Goal: Find specific page/section: Find specific page/section

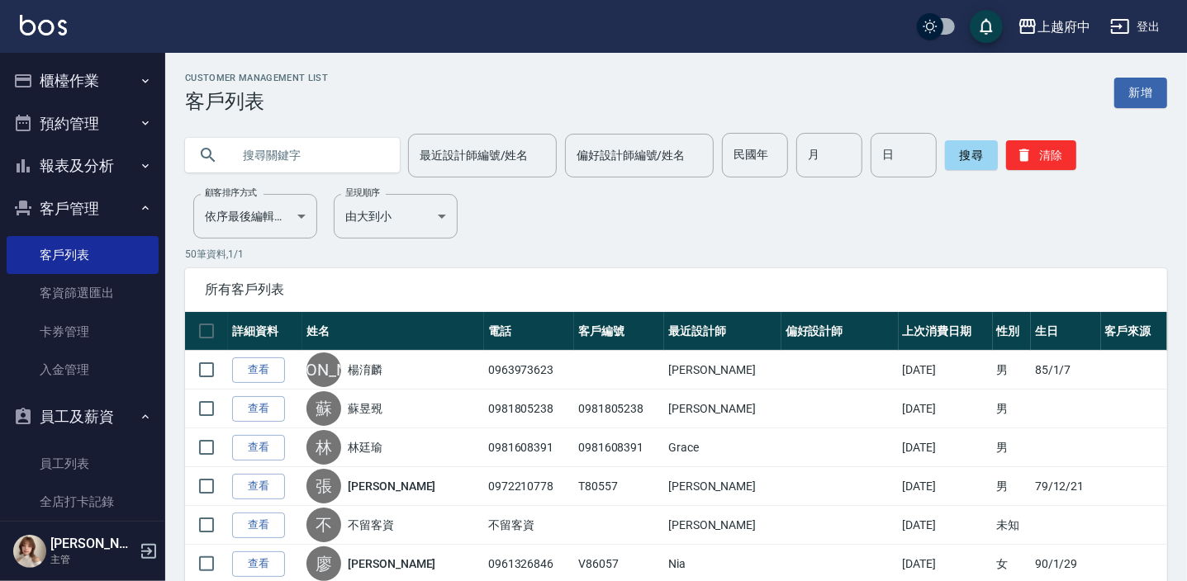
click at [139, 212] on icon "button" at bounding box center [145, 207] width 13 height 13
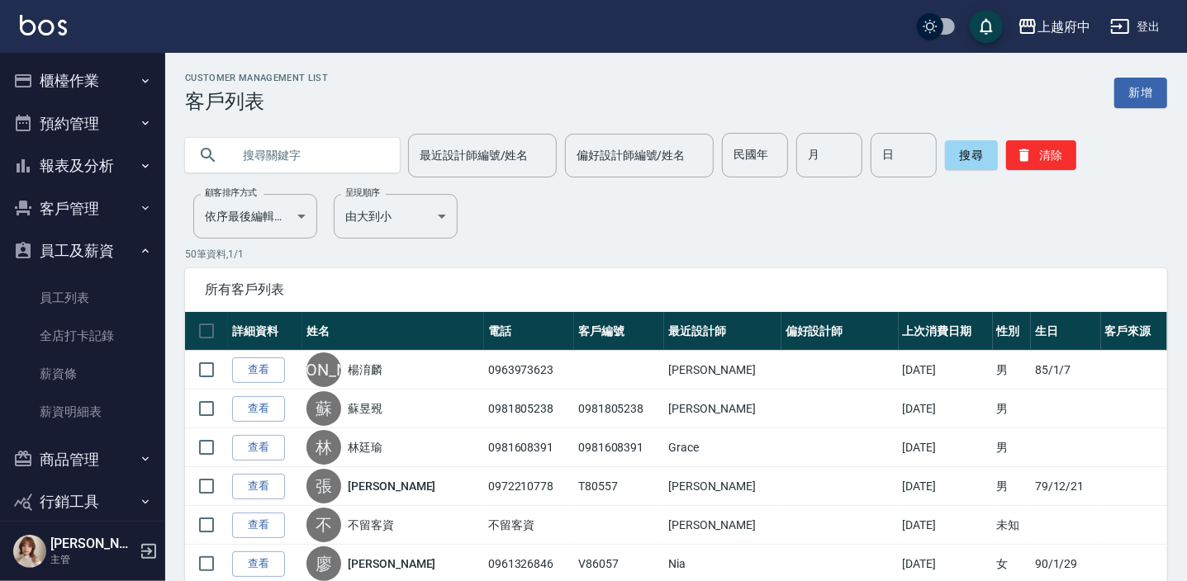
click at [140, 249] on icon "button" at bounding box center [145, 250] width 13 height 13
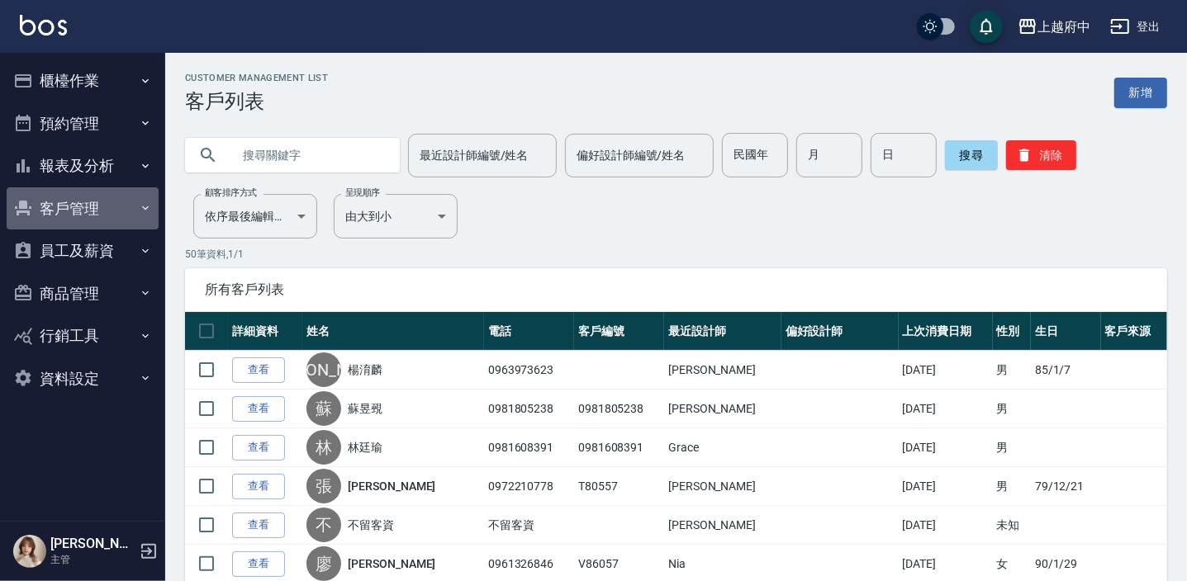
click at [142, 201] on icon "button" at bounding box center [145, 207] width 13 height 13
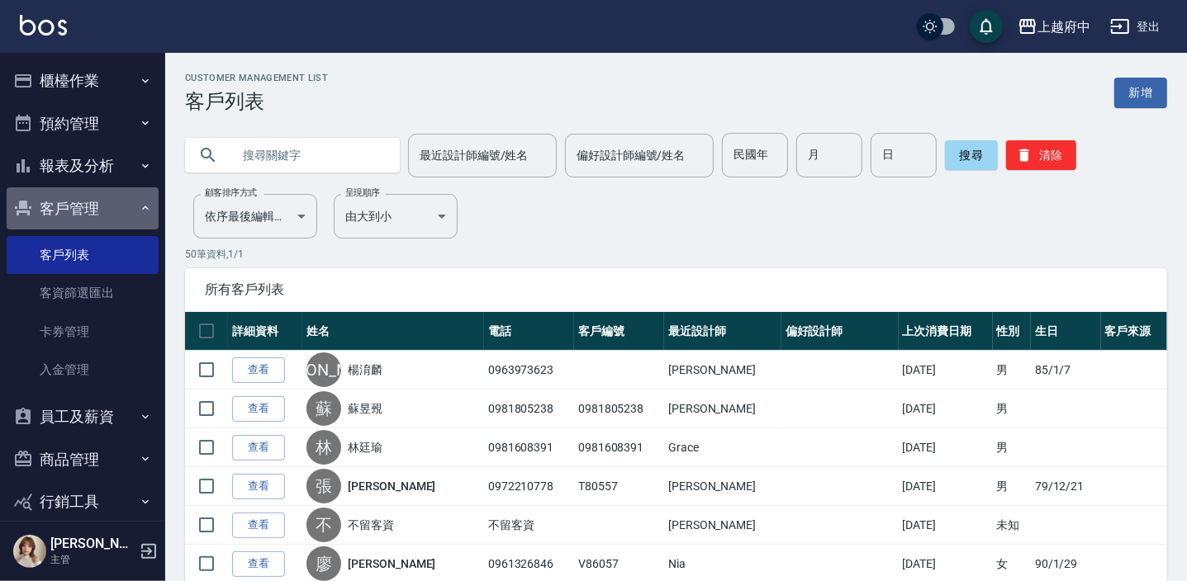
click at [142, 209] on icon "button" at bounding box center [145, 207] width 13 height 13
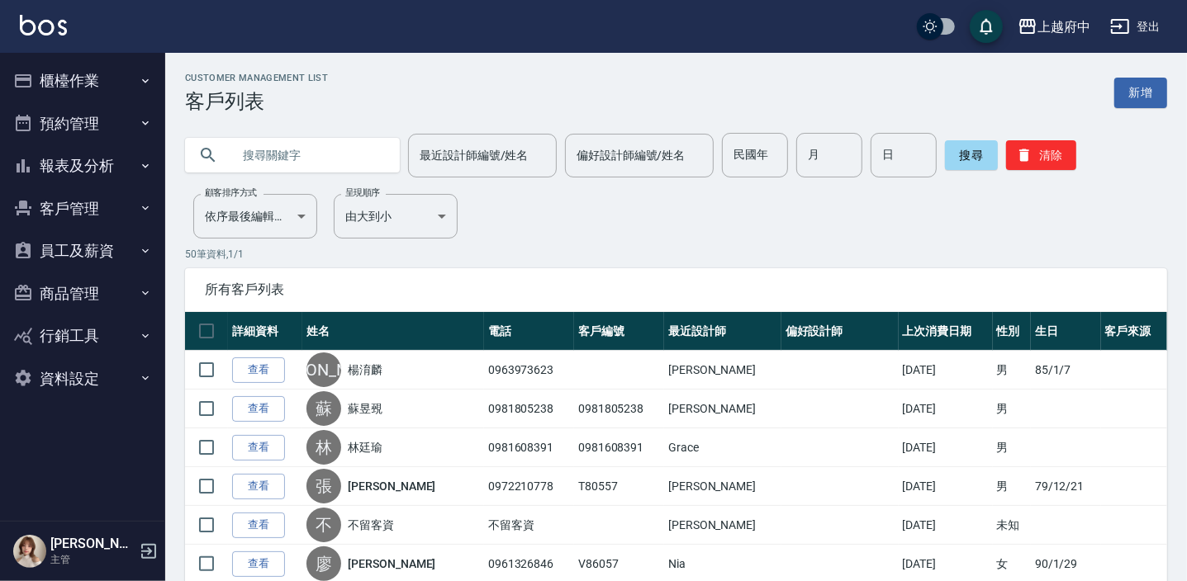
click at [126, 165] on button "報表及分析" at bounding box center [83, 166] width 152 height 43
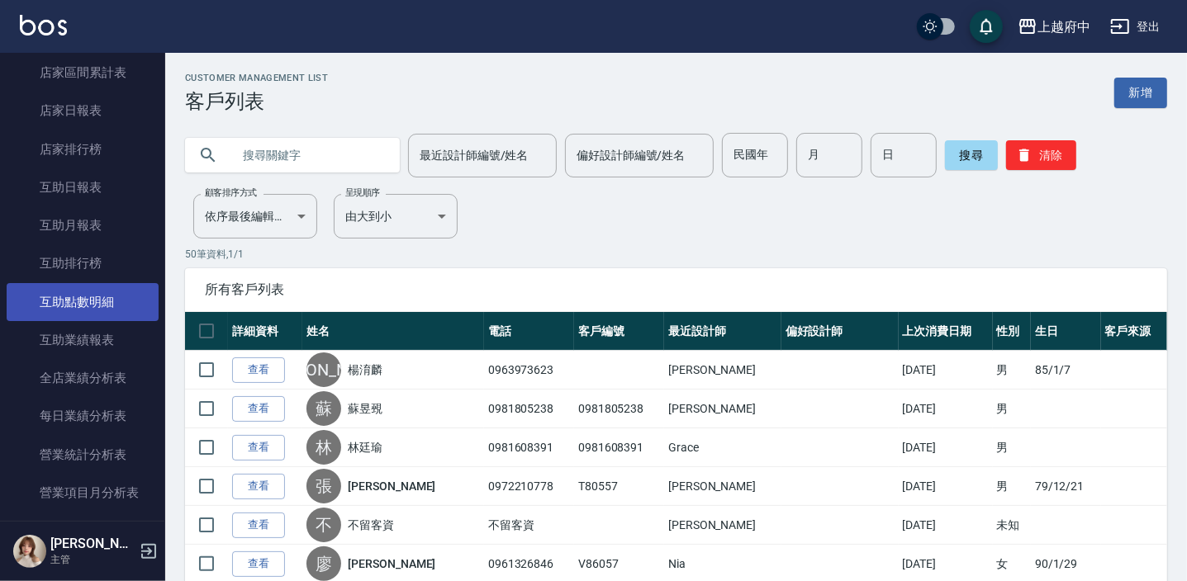
scroll to position [225, 0]
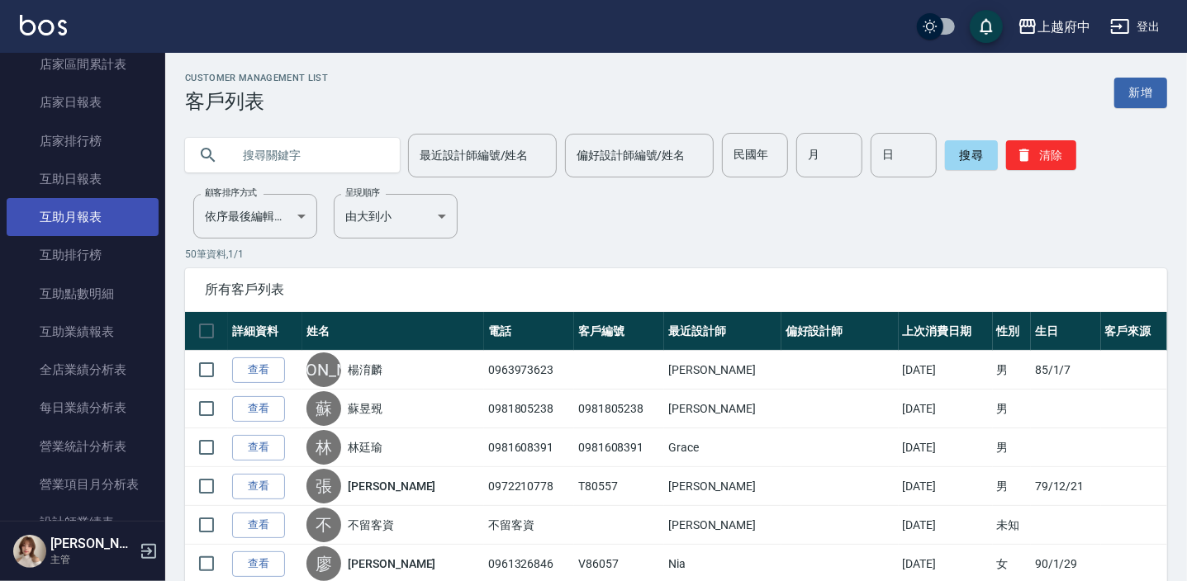
click at [98, 227] on link "互助月報表" at bounding box center [83, 217] width 152 height 38
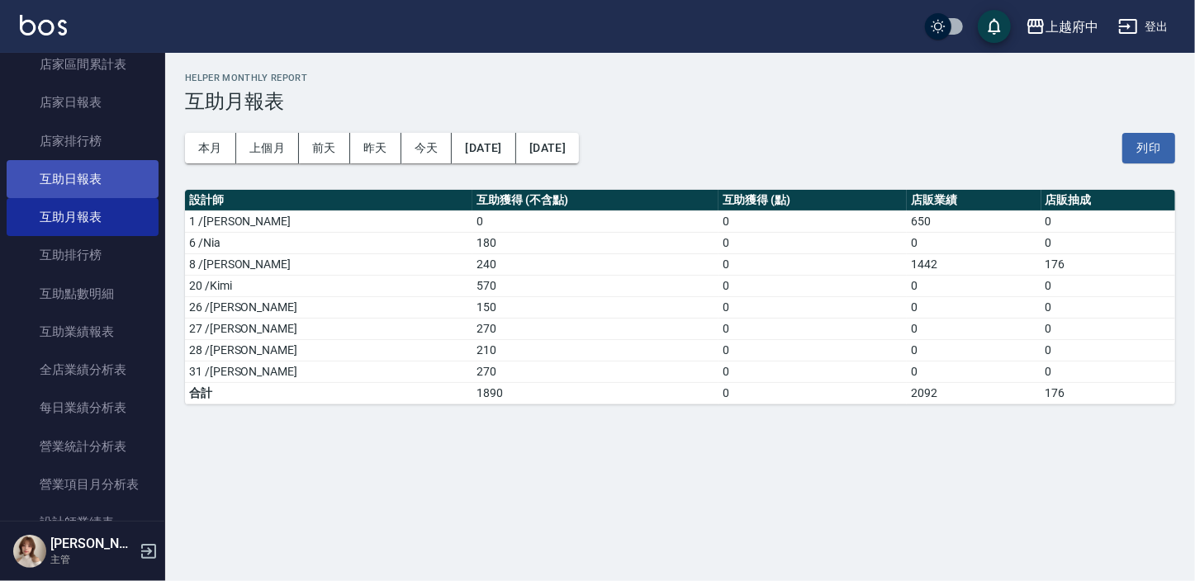
click at [119, 172] on link "互助日報表" at bounding box center [83, 179] width 152 height 38
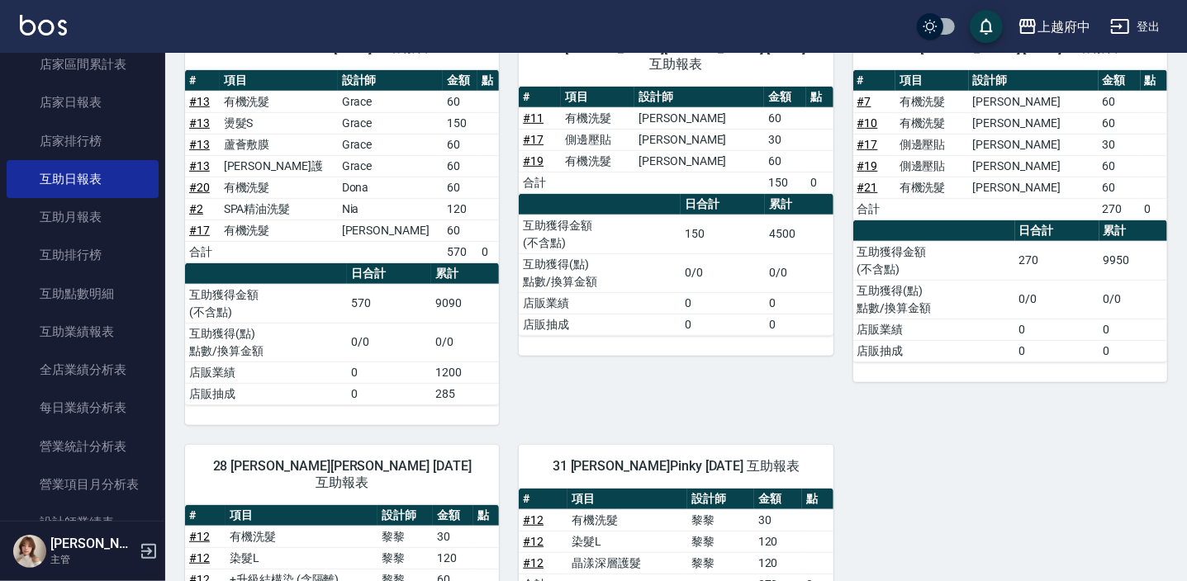
scroll to position [485, 0]
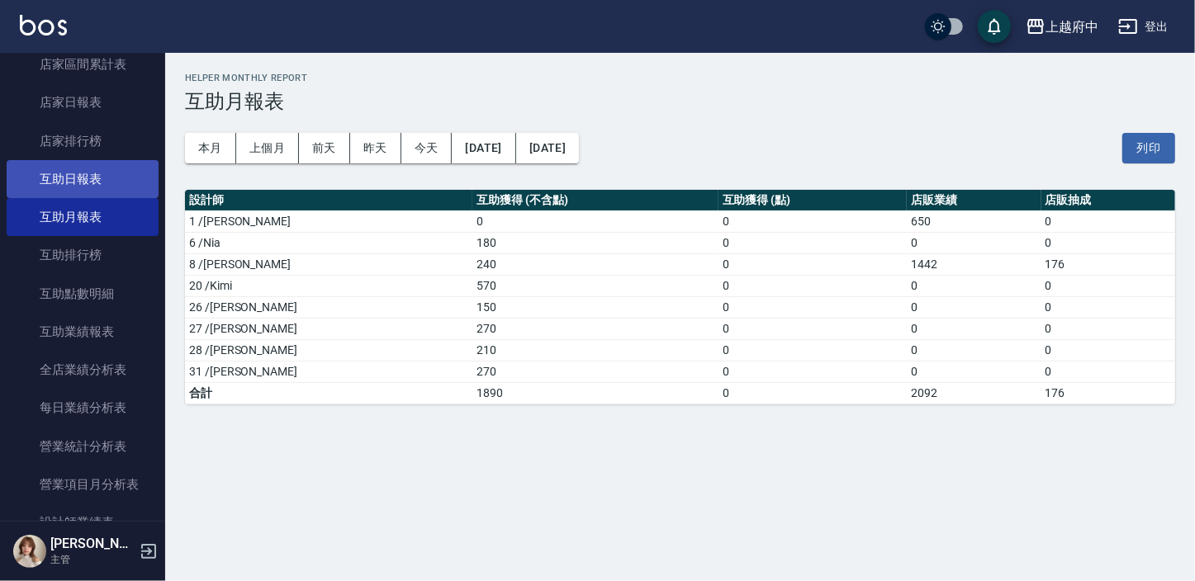
click at [101, 171] on link "互助日報表" at bounding box center [83, 179] width 152 height 38
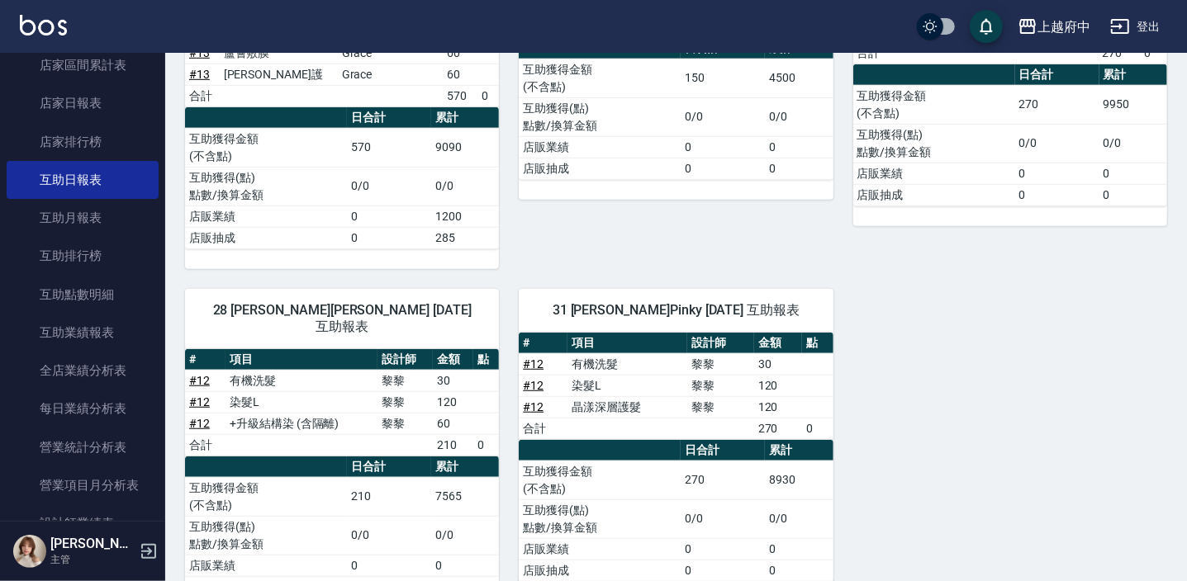
scroll to position [784, 0]
